Goal: Transaction & Acquisition: Obtain resource

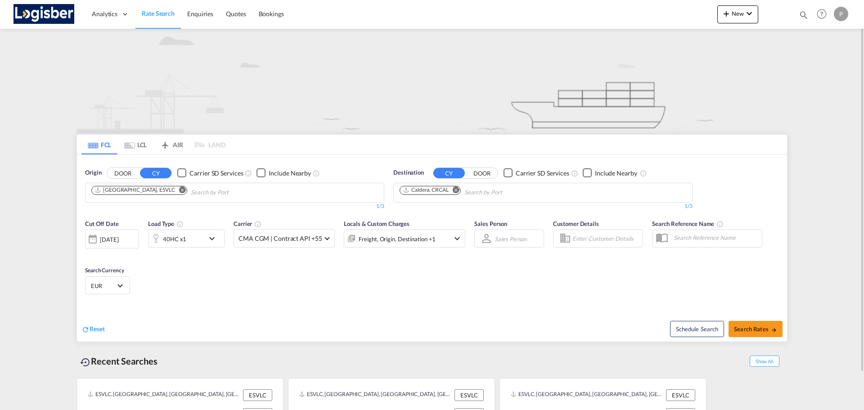
click at [457, 190] on md-icon "Remove" at bounding box center [456, 189] width 7 height 7
type input "p"
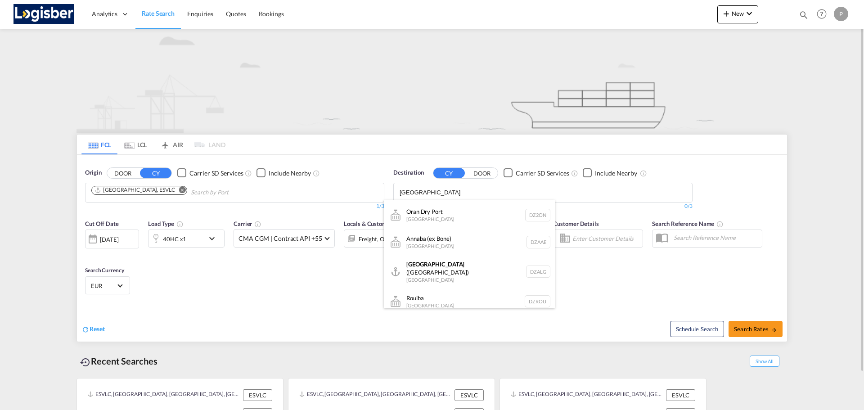
scroll to position [324, 0]
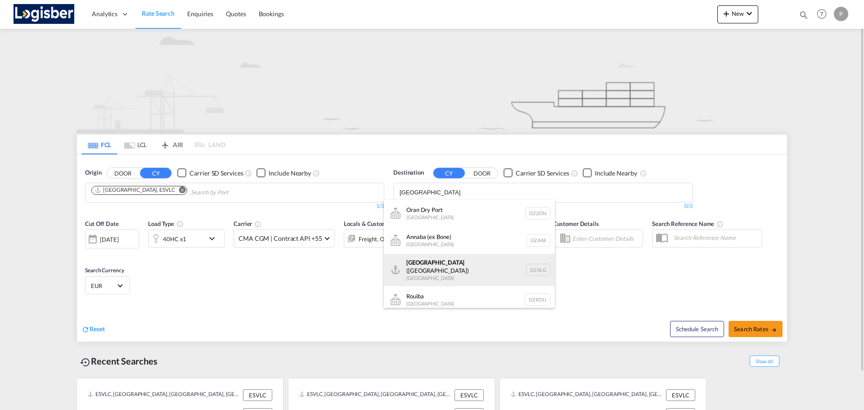
type input "[GEOGRAPHIC_DATA]"
click at [433, 266] on div "[GEOGRAPHIC_DATA] ([GEOGRAPHIC_DATA]) [GEOGRAPHIC_DATA] [GEOGRAPHIC_DATA]" at bounding box center [469, 270] width 171 height 32
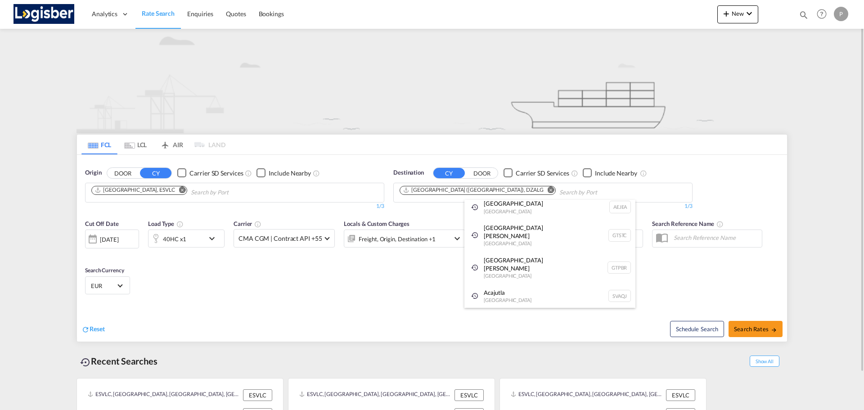
scroll to position [27, 0]
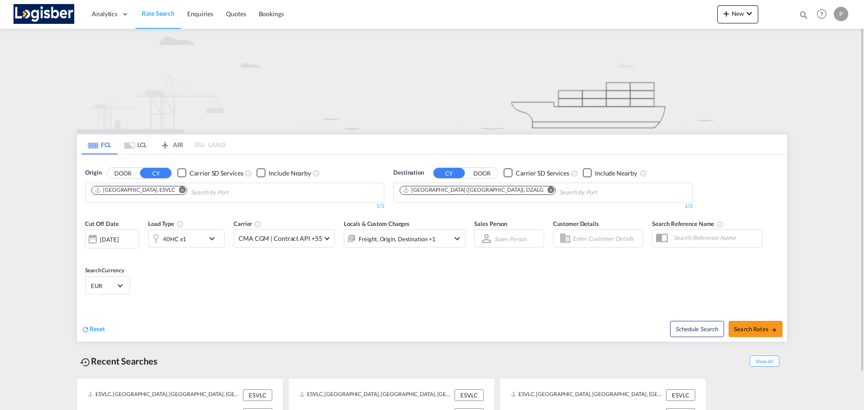
click at [213, 242] on md-icon "icon-chevron-down" at bounding box center [214, 238] width 15 height 11
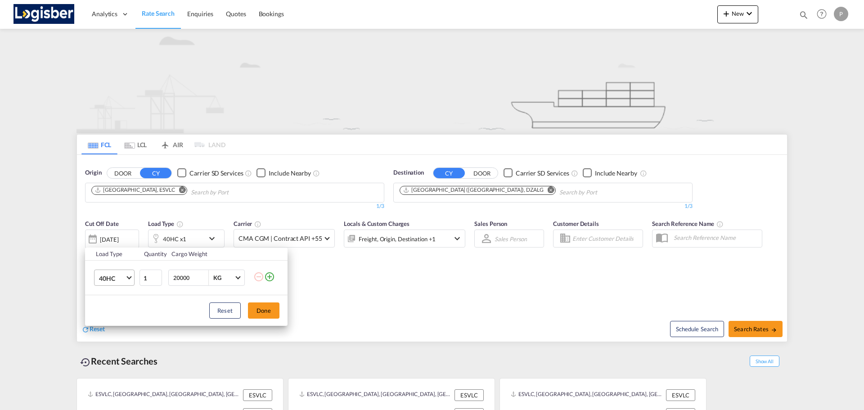
click at [124, 274] on span "40HC" at bounding box center [112, 278] width 26 height 9
click at [120, 239] on md-option "20GP" at bounding box center [122, 235] width 61 height 22
click at [276, 311] on button "Done" at bounding box center [264, 311] width 32 height 16
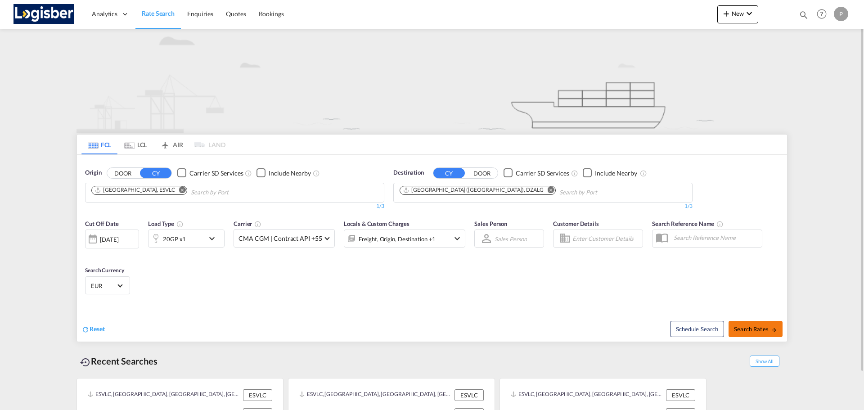
click at [768, 329] on span "Search Rates" at bounding box center [755, 328] width 43 height 7
type input "ESVLC to DZALG / [DATE]"
